Goal: Find contact information

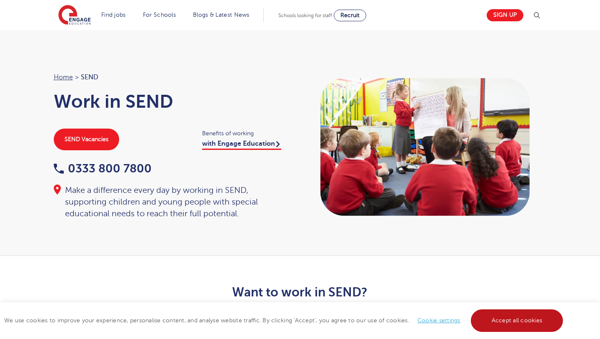
click at [487, 316] on link "Accept all cookies" at bounding box center [517, 320] width 93 height 23
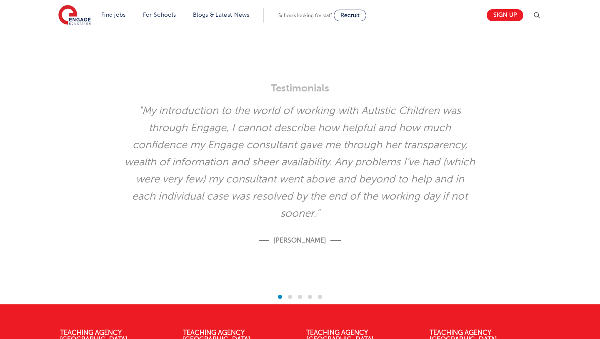
scroll to position [1708, 0]
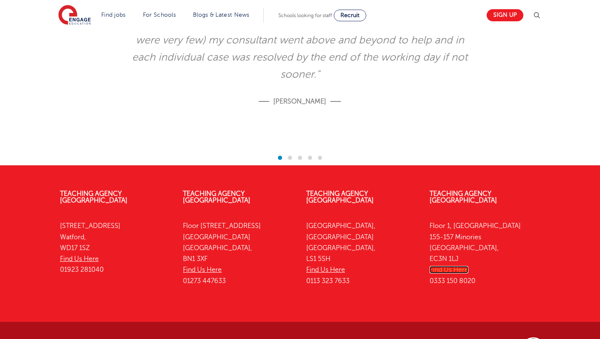
click at [454, 266] on link "Find Us Here" at bounding box center [449, 270] width 39 height 8
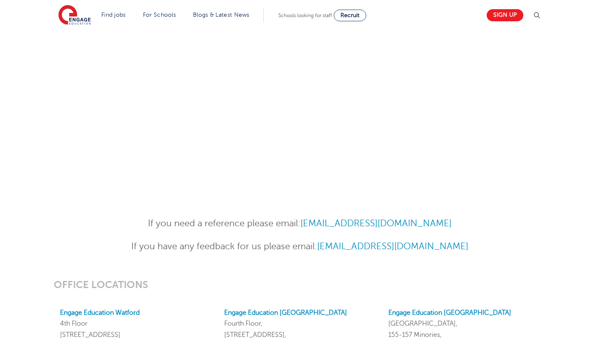
scroll to position [333, 0]
